Goal: Task Accomplishment & Management: Manage account settings

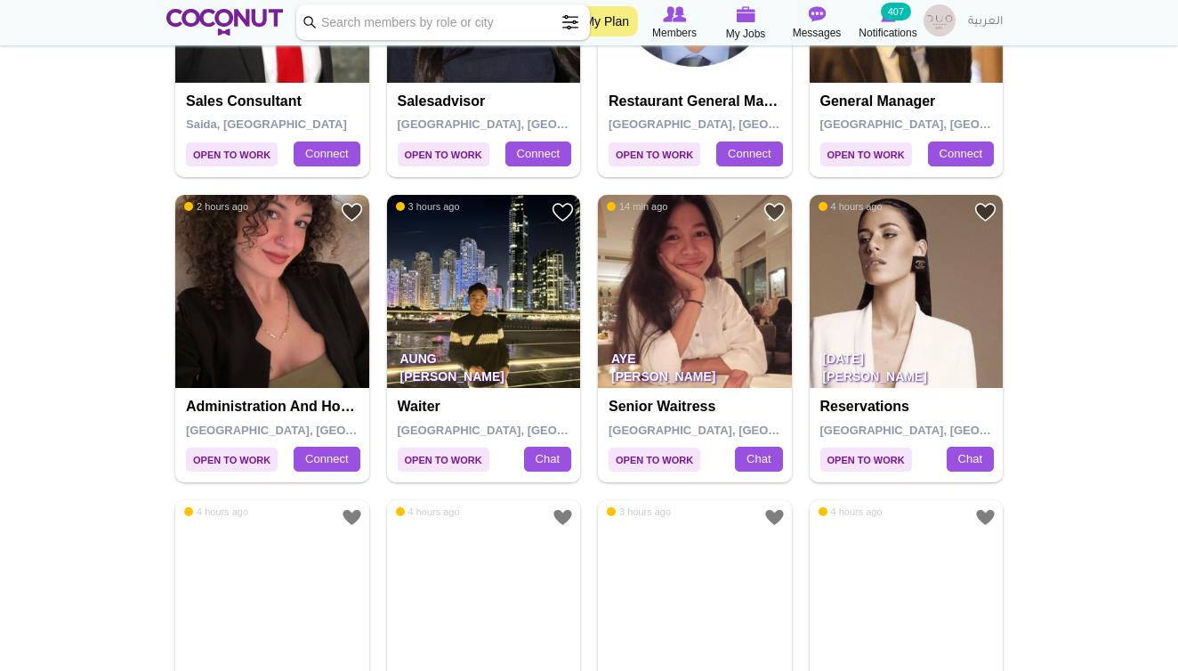
scroll to position [2364, 0]
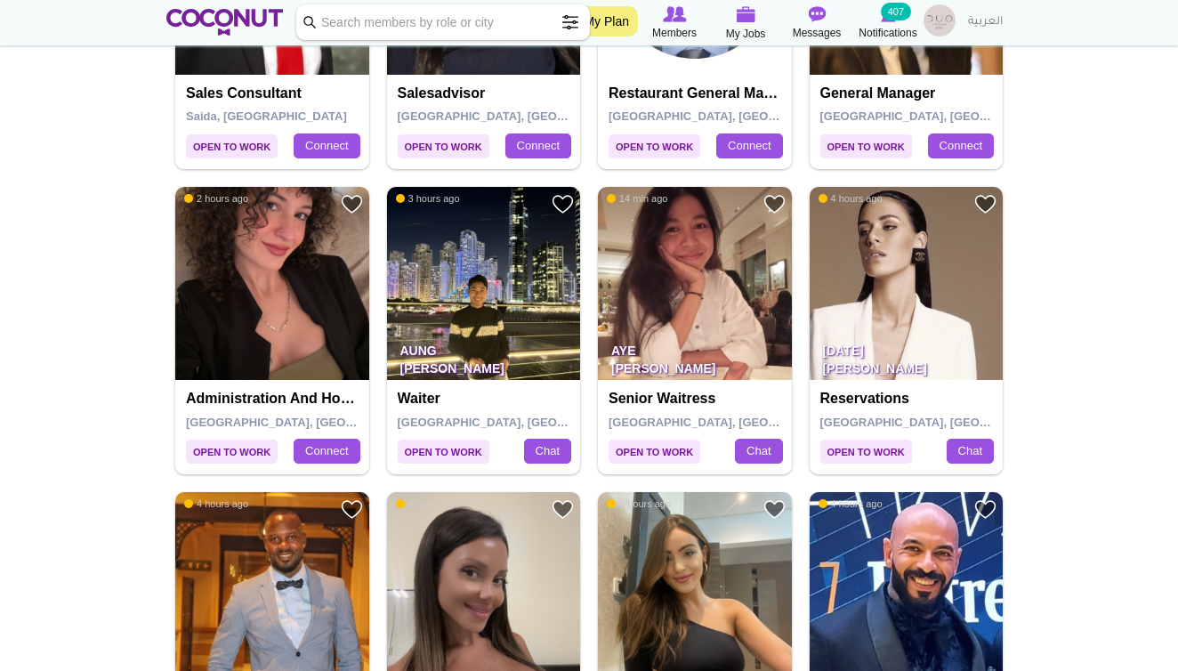
click at [884, 270] on img at bounding box center [906, 284] width 194 height 194
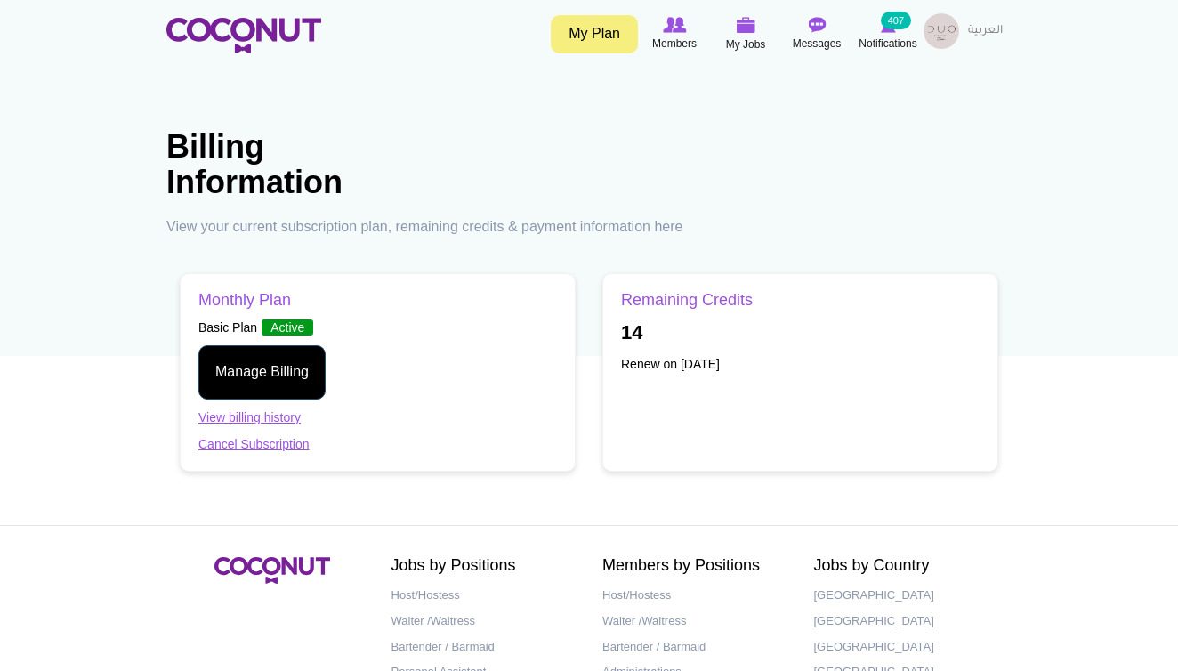
click at [256, 362] on link "Manage Billing" at bounding box center [261, 372] width 127 height 54
